Goal: Task Accomplishment & Management: Complete application form

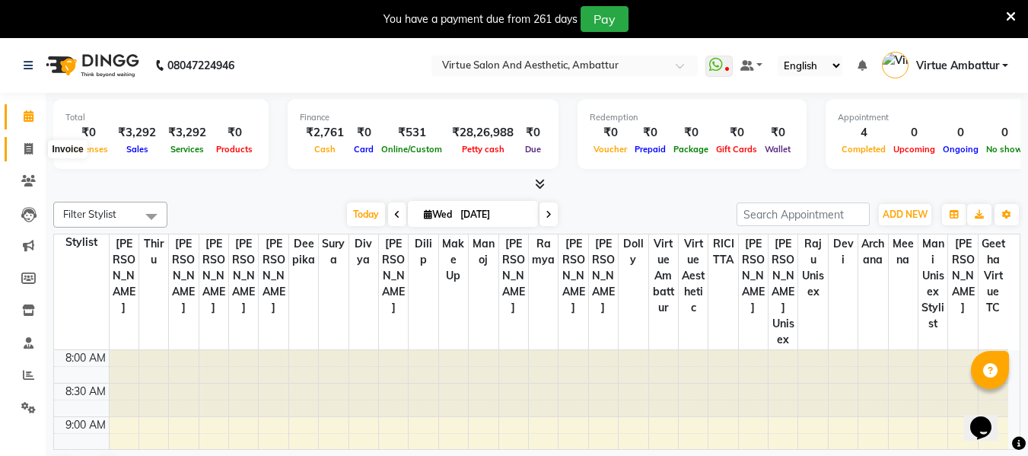
click at [21, 154] on span at bounding box center [28, 149] width 27 height 17
select select "5237"
select select "service"
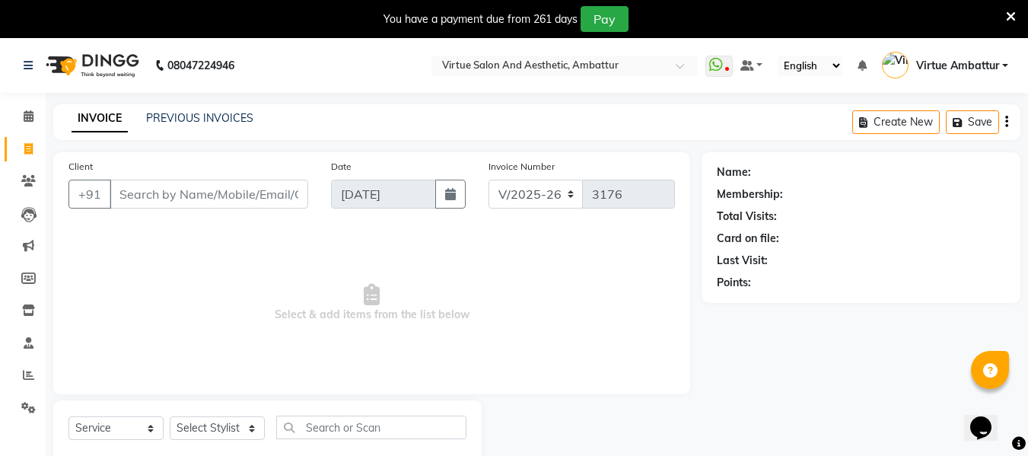
click at [185, 200] on input "Client" at bounding box center [209, 194] width 199 height 29
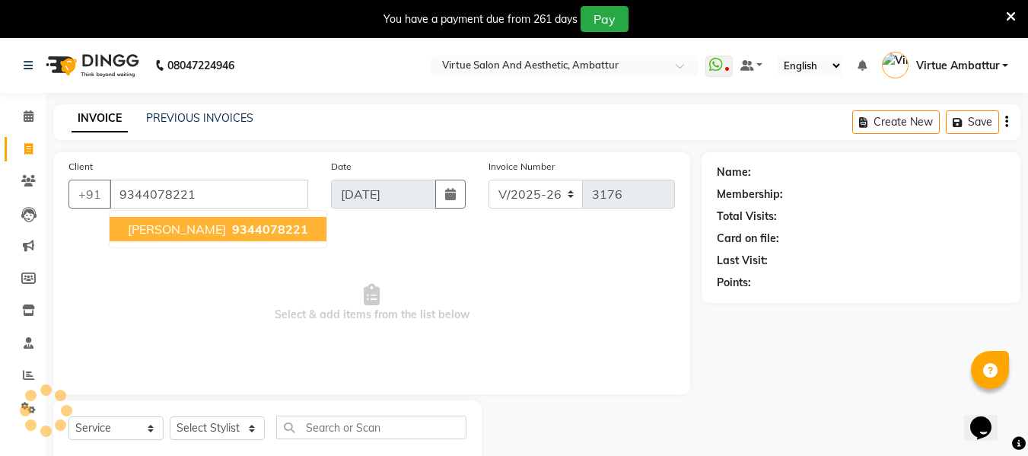
type input "9344078221"
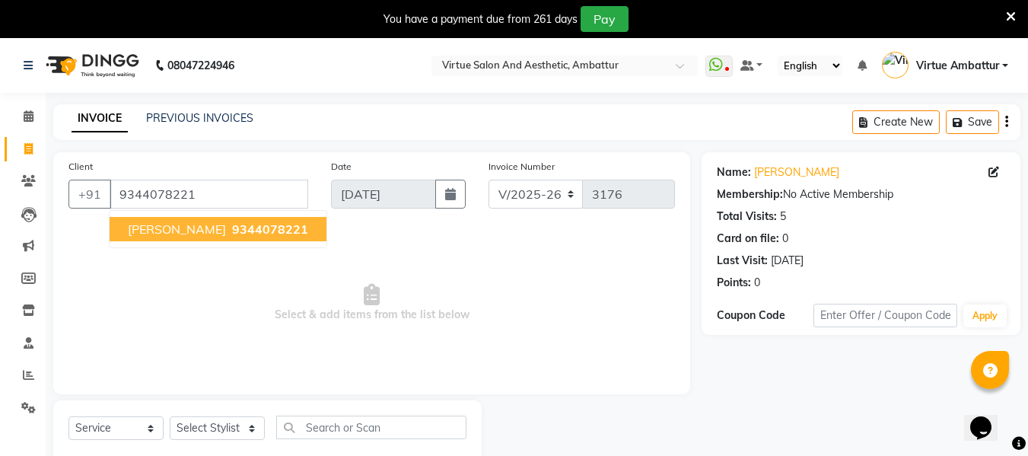
click at [183, 218] on button "Sharika 9344078221" at bounding box center [218, 229] width 217 height 24
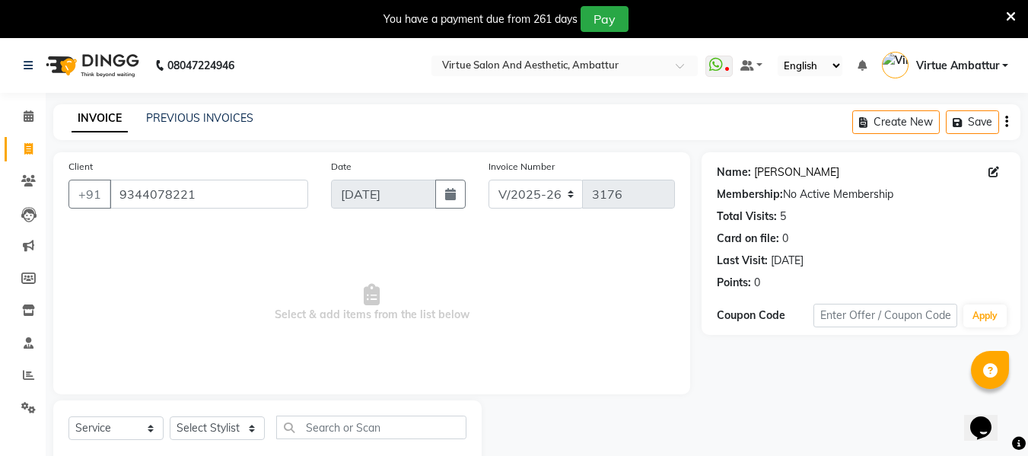
click at [786, 164] on link "[PERSON_NAME]" at bounding box center [796, 172] width 85 height 16
click at [208, 122] on link "PREVIOUS INVOICES" at bounding box center [199, 118] width 107 height 14
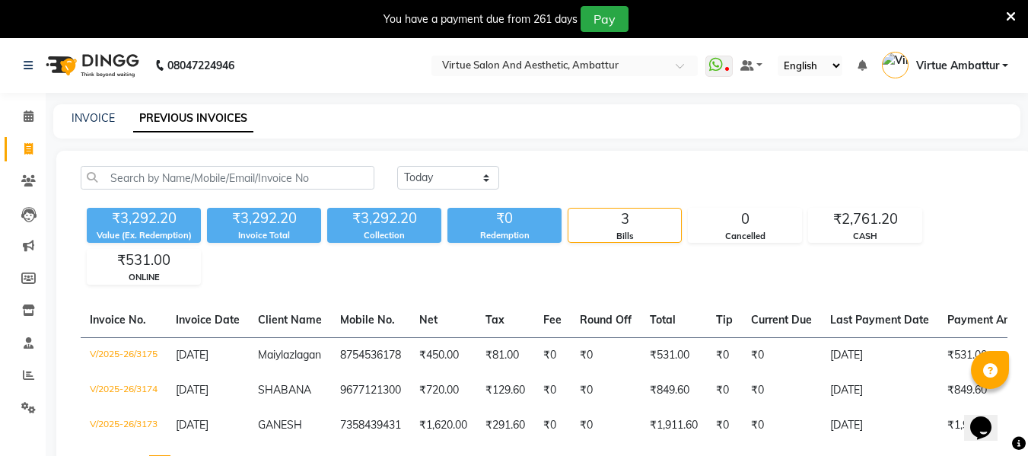
click at [66, 121] on div "INVOICE PREVIOUS INVOICES" at bounding box center [527, 118] width 949 height 16
click at [79, 116] on link "INVOICE" at bounding box center [93, 118] width 43 height 14
select select "service"
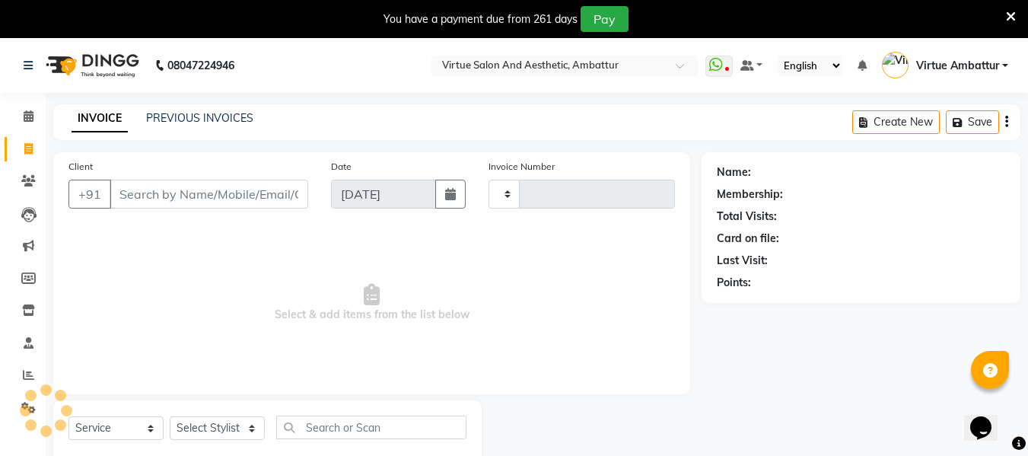
scroll to position [40, 0]
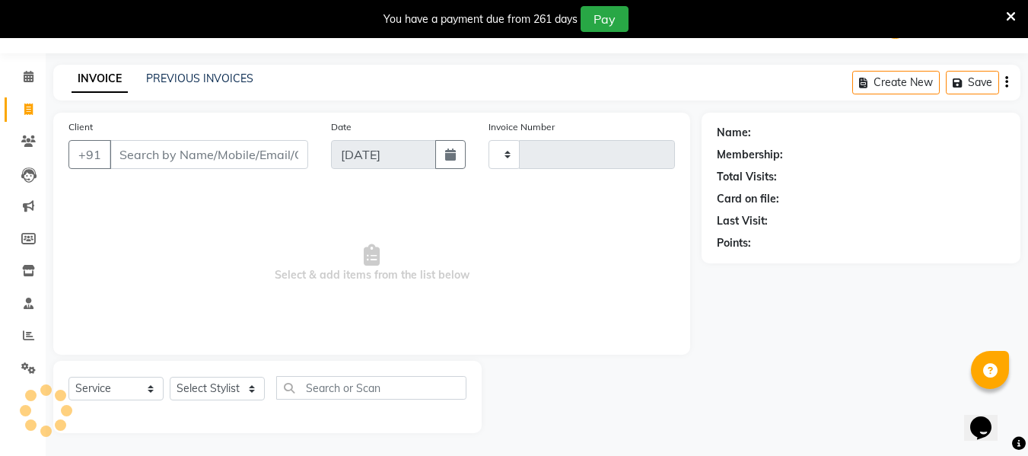
type input "3176"
select select "5237"
click at [221, 154] on input "Client" at bounding box center [209, 154] width 199 height 29
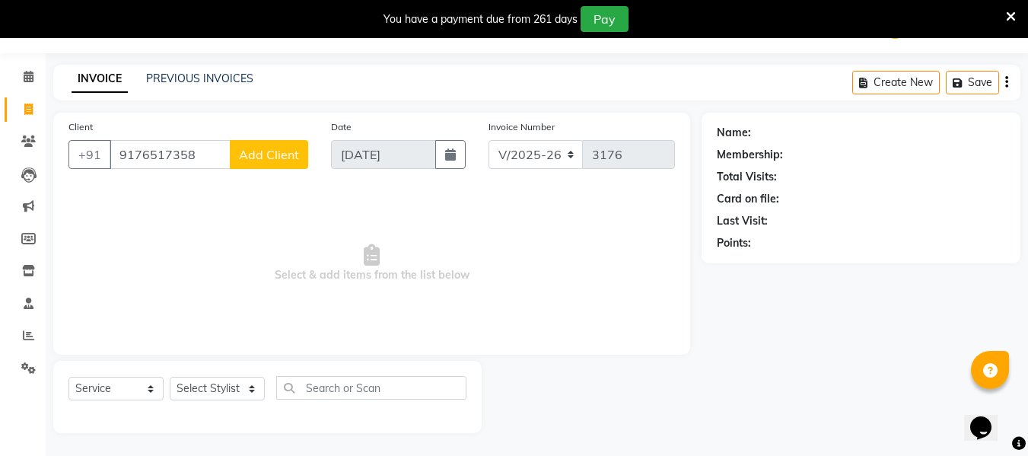
type input "9176517358"
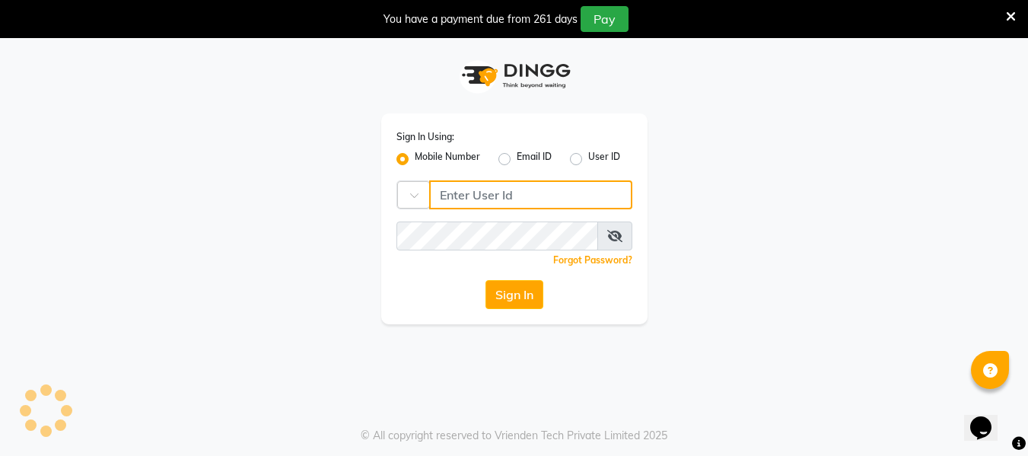
type input "9884040030"
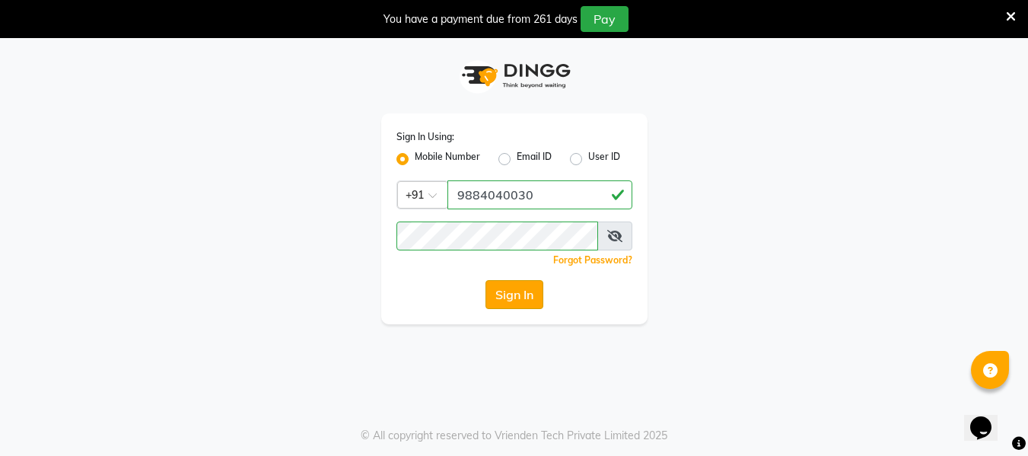
click at [523, 297] on button "Sign In" at bounding box center [514, 294] width 58 height 29
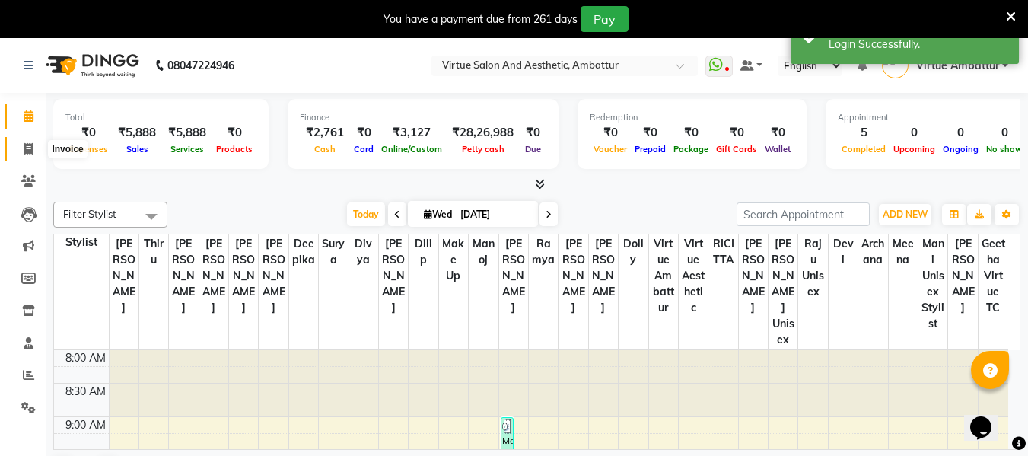
click at [27, 144] on icon at bounding box center [28, 148] width 8 height 11
select select "service"
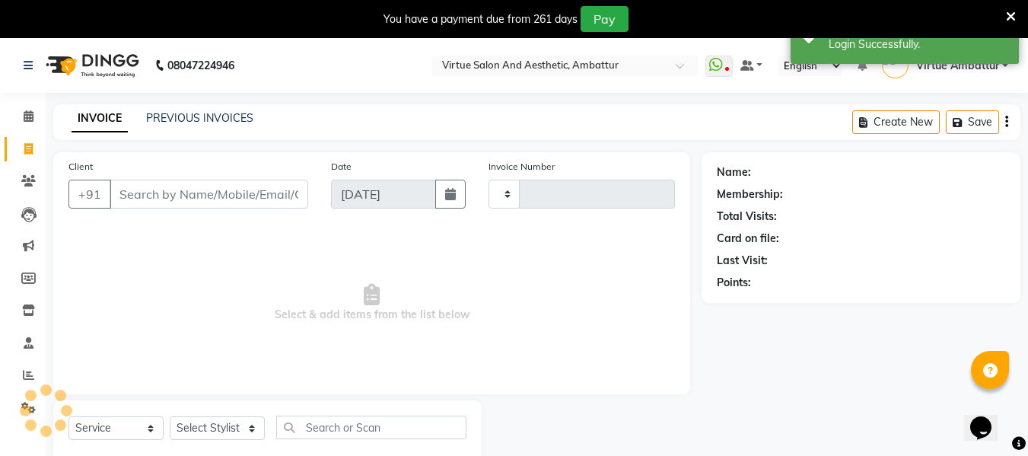
type input "3177"
click at [159, 188] on input "Client" at bounding box center [209, 194] width 199 height 29
select select "5237"
type input "9841033094"
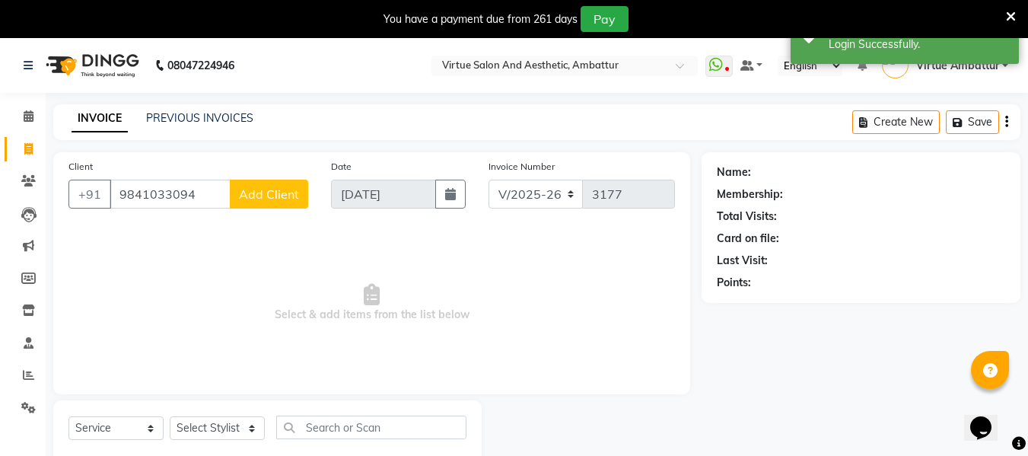
click at [207, 186] on input "9841033094" at bounding box center [170, 194] width 121 height 29
click at [215, 114] on link "PREVIOUS INVOICES" at bounding box center [199, 118] width 107 height 14
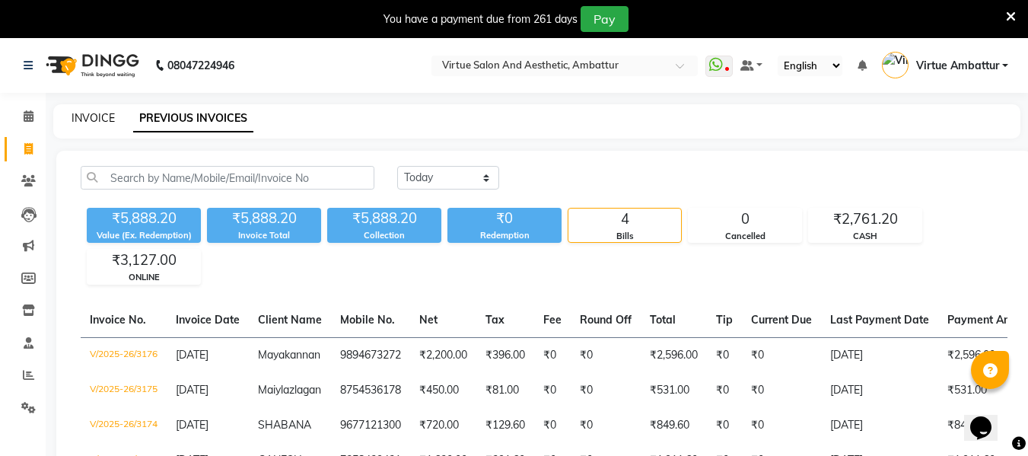
click at [91, 119] on link "INVOICE" at bounding box center [93, 118] width 43 height 14
select select "service"
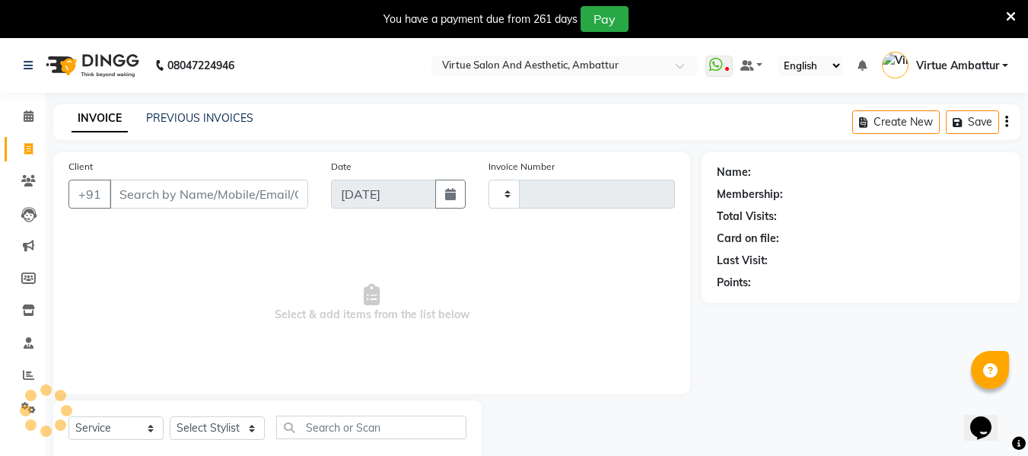
scroll to position [40, 0]
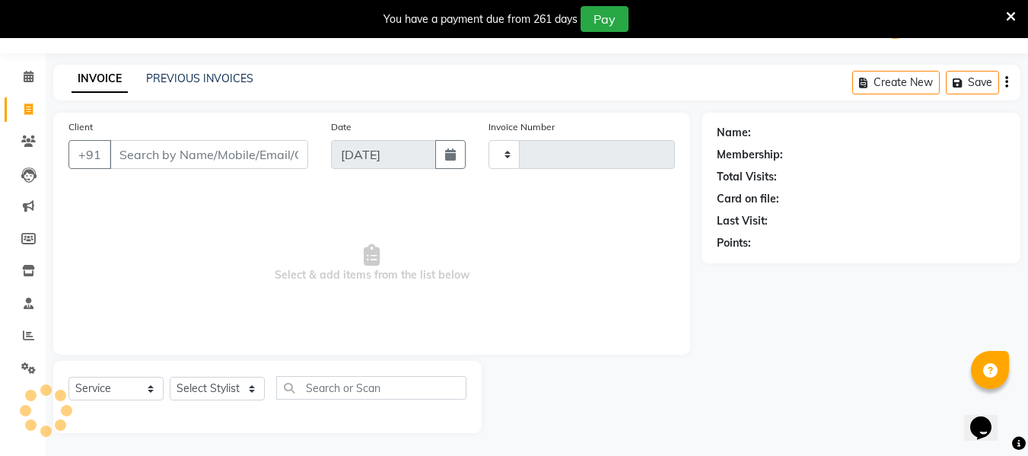
type input "3177"
select select "5237"
click at [164, 151] on input "Client" at bounding box center [209, 154] width 199 height 29
click at [166, 151] on input "7305055004" at bounding box center [209, 154] width 199 height 29
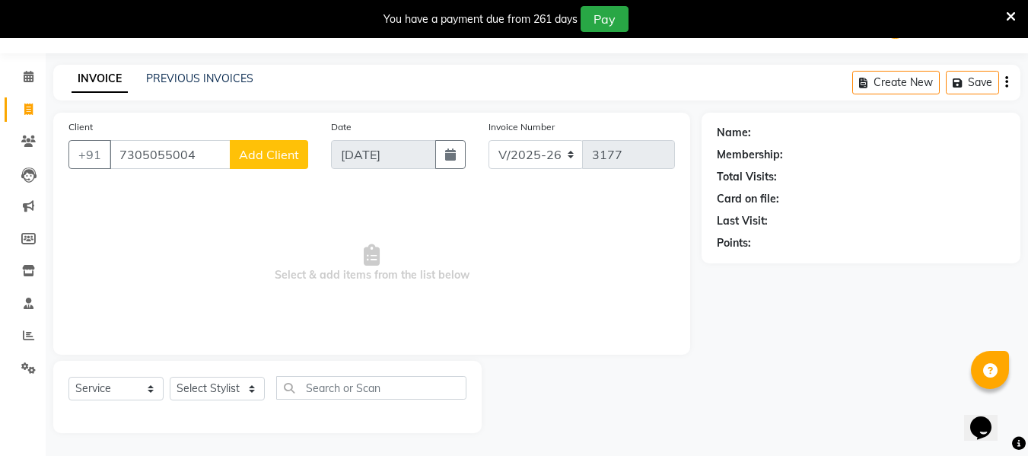
type input "7305055004"
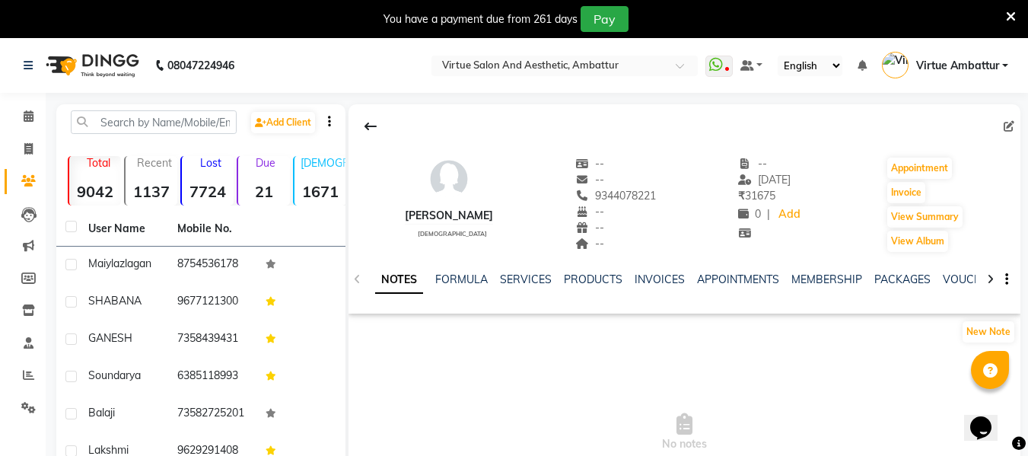
click at [543, 269] on div "NOTES FORMULA SERVICES PRODUCTS INVOICES APPOINTMENTS MEMBERSHIP PACKAGES VOUCH…" at bounding box center [684, 279] width 672 height 52
click at [535, 279] on link "SERVICES" at bounding box center [526, 279] width 52 height 14
